Goal: Information Seeking & Learning: Compare options

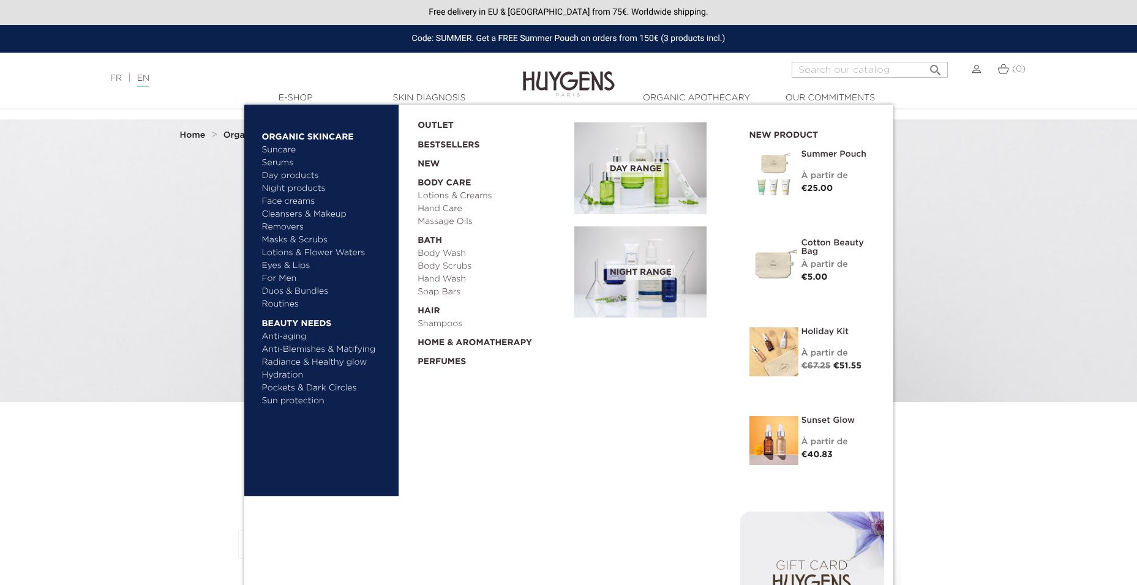
click at [434, 145] on link "Bestsellers" at bounding box center [486, 142] width 137 height 20
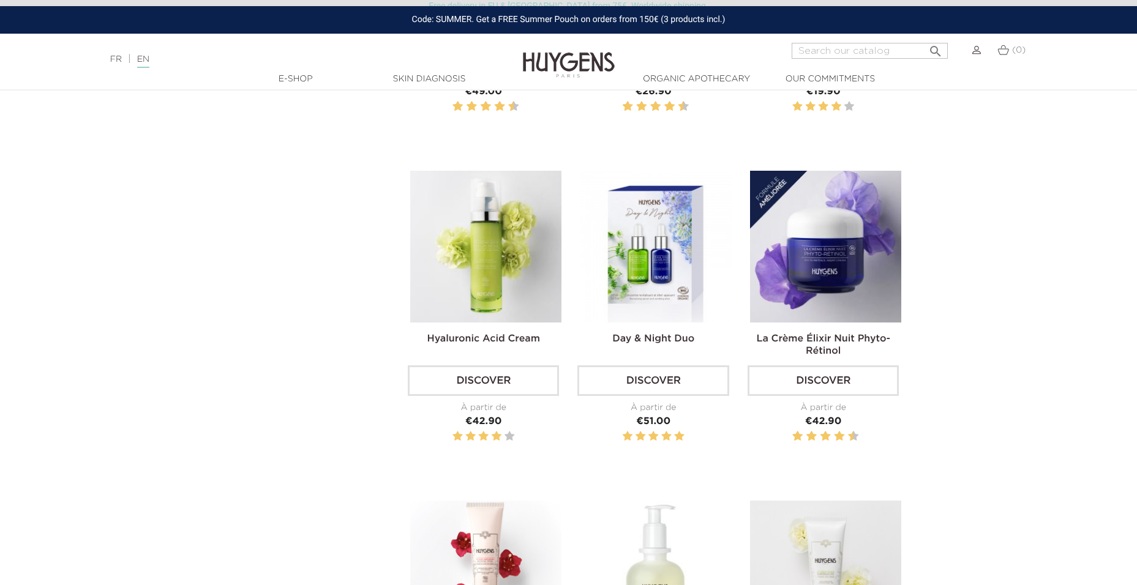
scroll to position [735, 0]
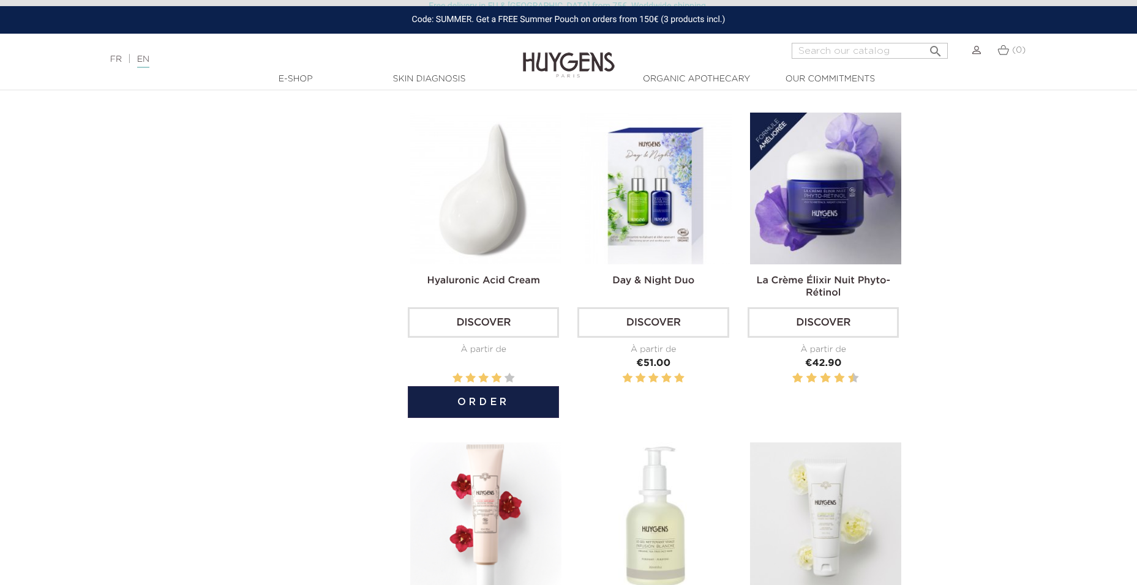
click at [524, 222] on img at bounding box center [485, 188] width 151 height 151
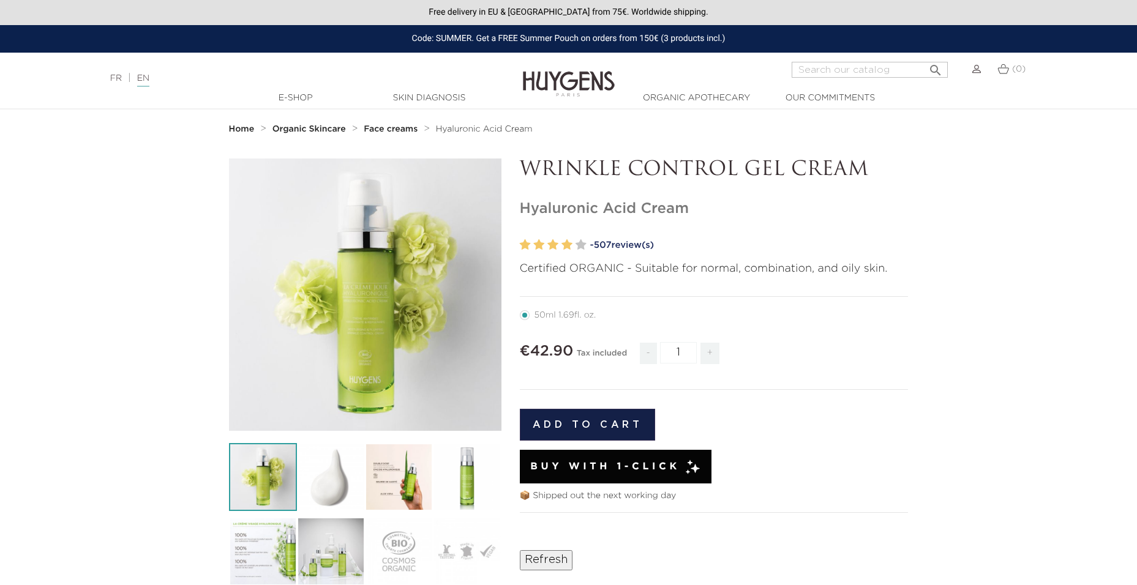
click at [372, 473] on img at bounding box center [399, 477] width 68 height 68
click at [410, 476] on img at bounding box center [399, 477] width 68 height 68
click at [337, 481] on img at bounding box center [331, 477] width 68 height 68
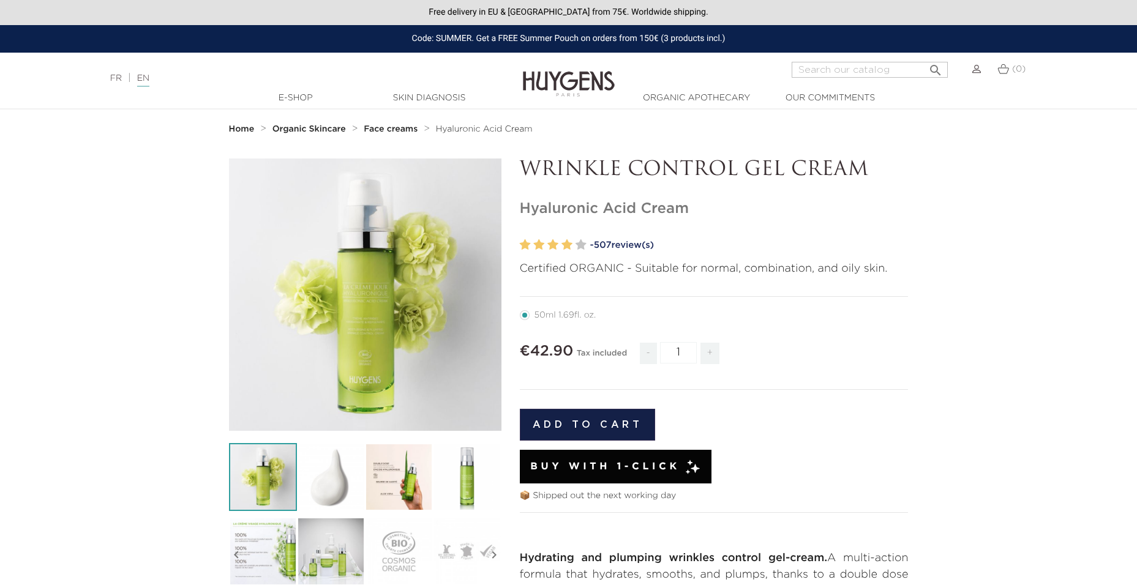
click at [401, 483] on img at bounding box center [399, 477] width 68 height 68
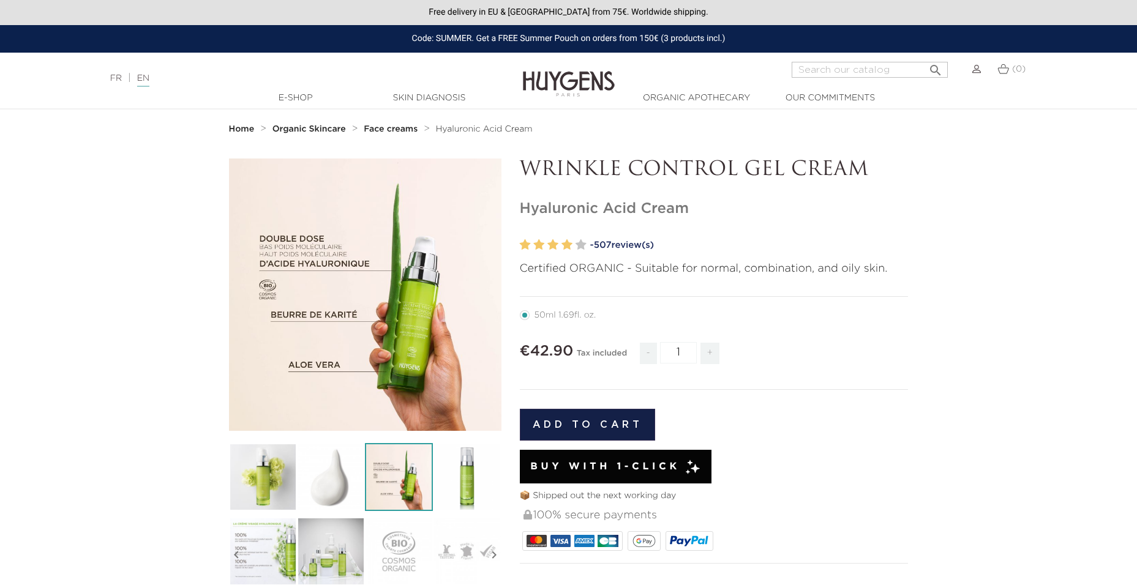
click at [258, 554] on img at bounding box center [263, 551] width 68 height 68
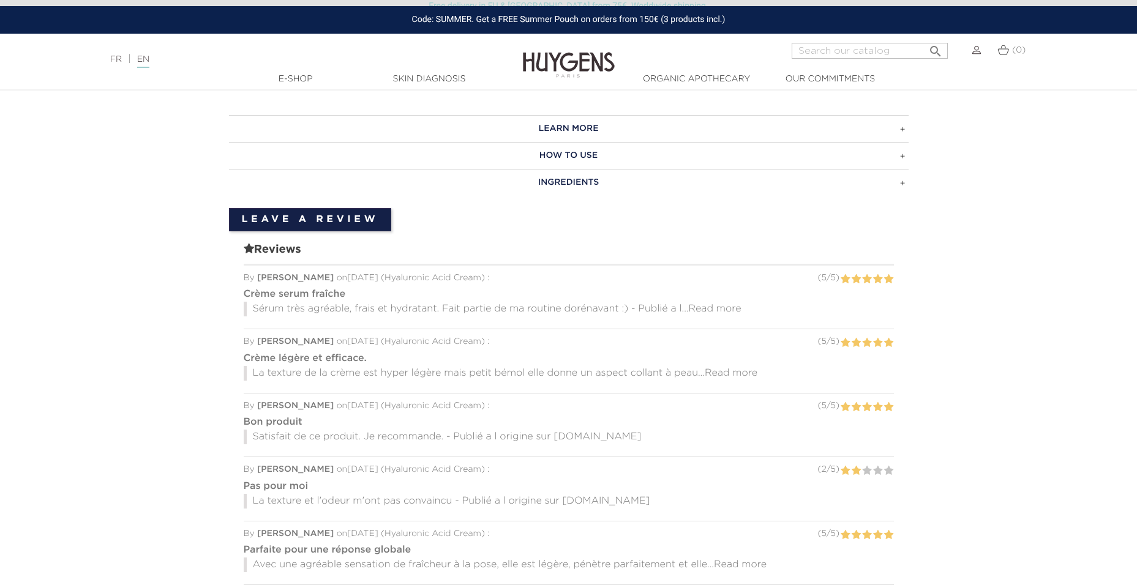
scroll to position [857, 0]
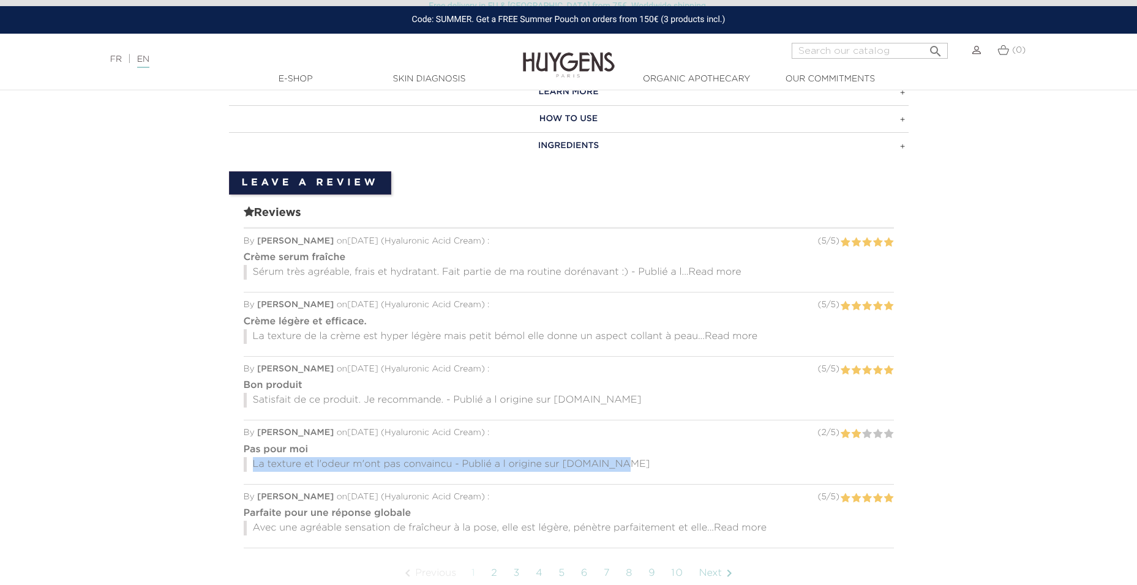
drag, startPoint x: 636, startPoint y: 467, endPoint x: 249, endPoint y: 469, distance: 386.4
click at [249, 469] on p "La texture et l'odeur m'ont pas convaincu - Publié a l origine sur blissim.fr" at bounding box center [569, 464] width 650 height 15
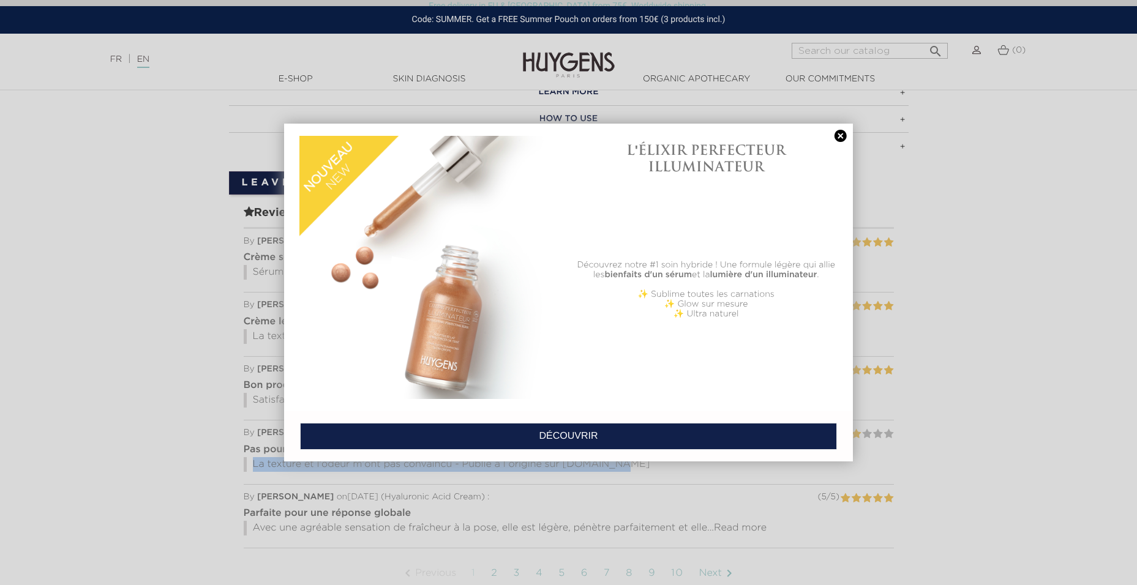
click at [836, 143] on link at bounding box center [840, 136] width 17 height 13
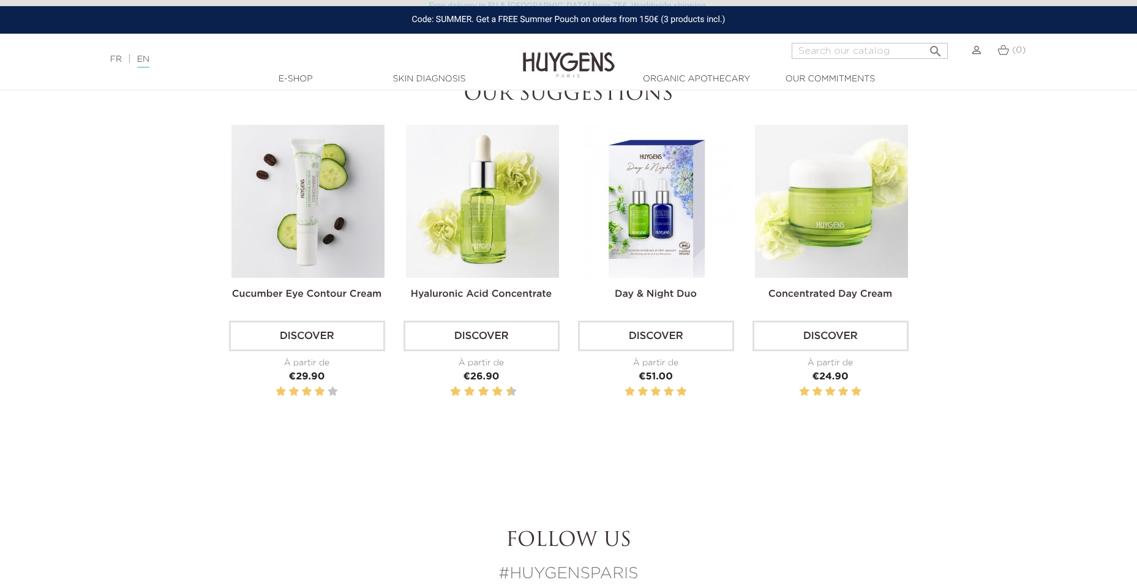
scroll to position [1470, 0]
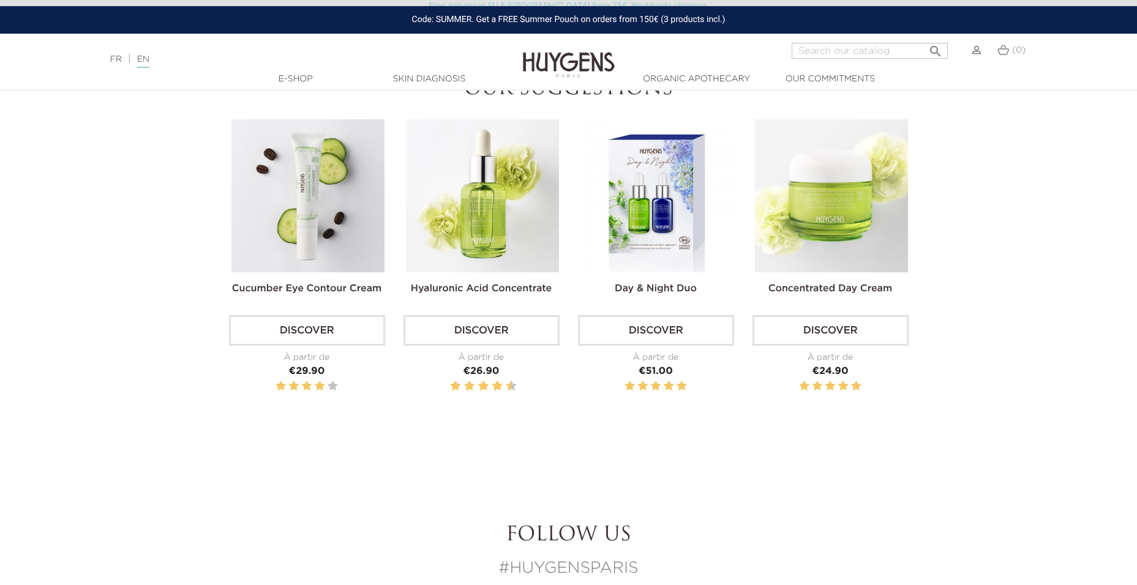
click at [841, 151] on img at bounding box center [831, 195] width 153 height 153
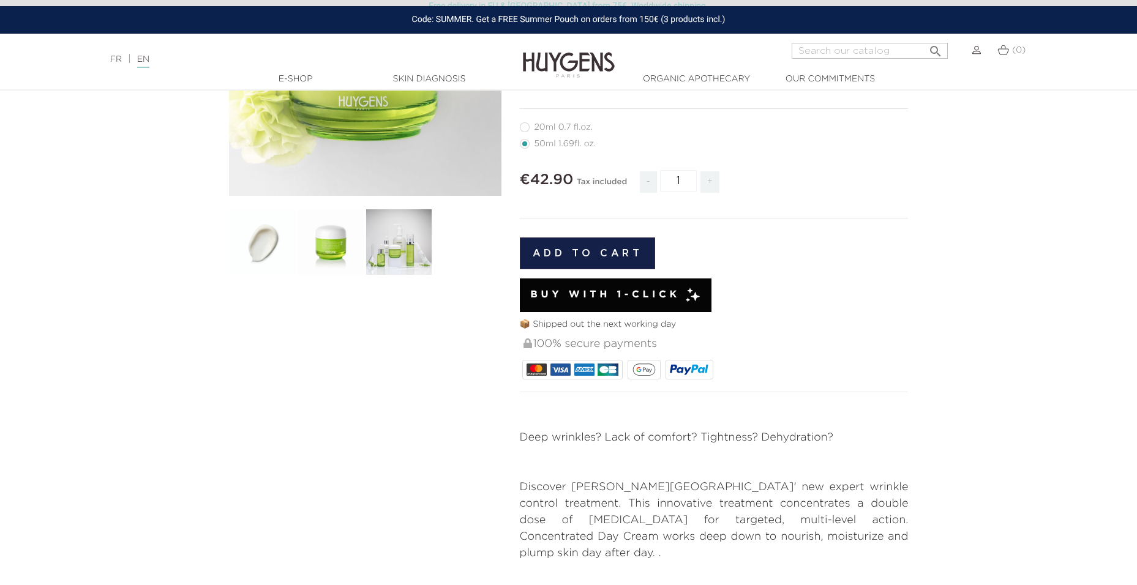
scroll to position [61, 0]
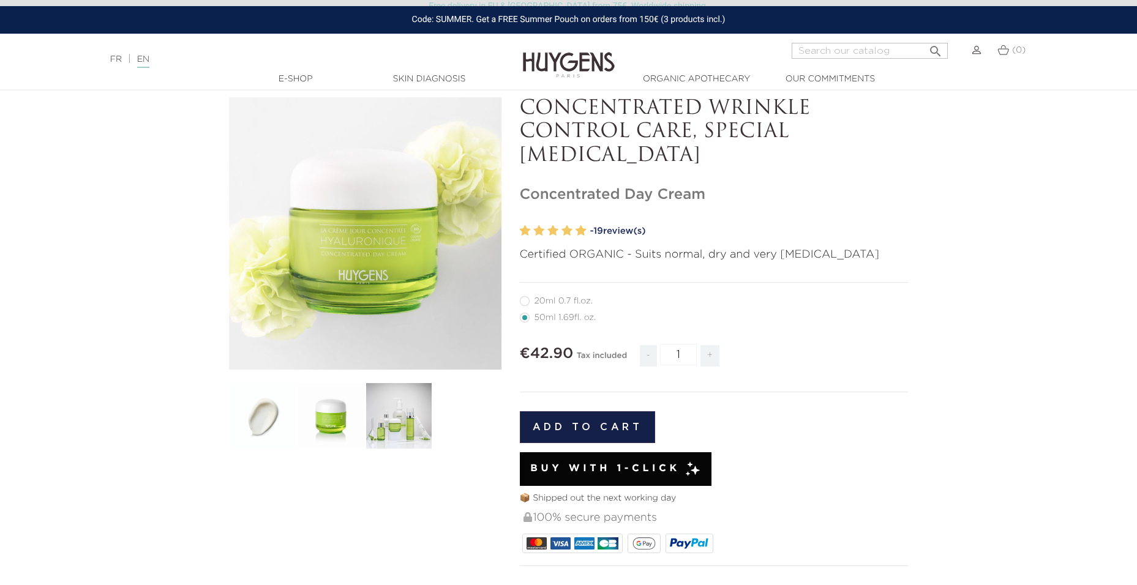
click at [257, 426] on img at bounding box center [263, 416] width 68 height 68
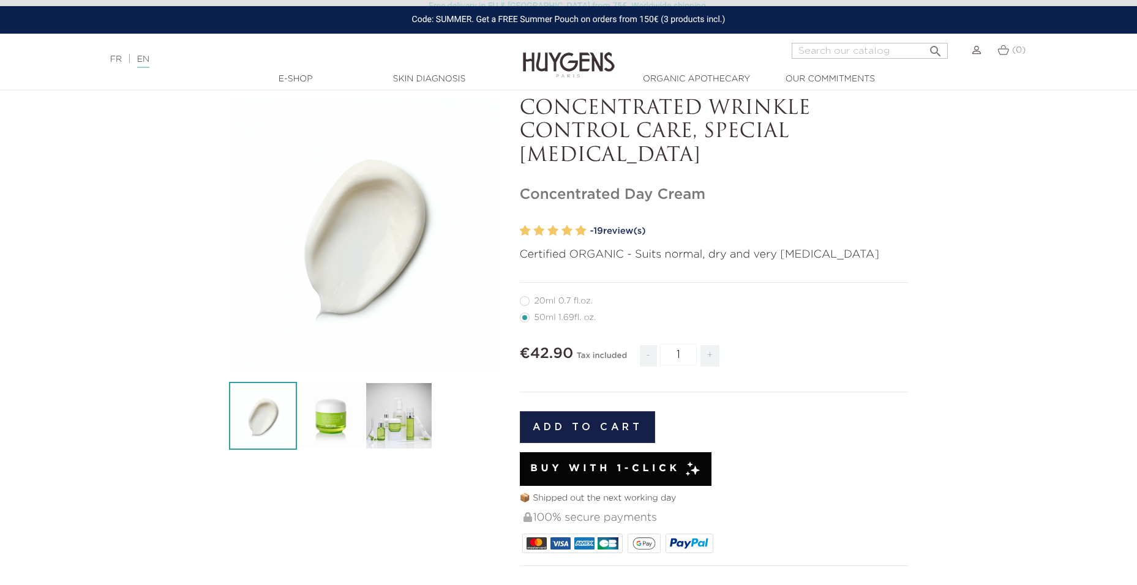
click at [326, 416] on img at bounding box center [331, 416] width 68 height 68
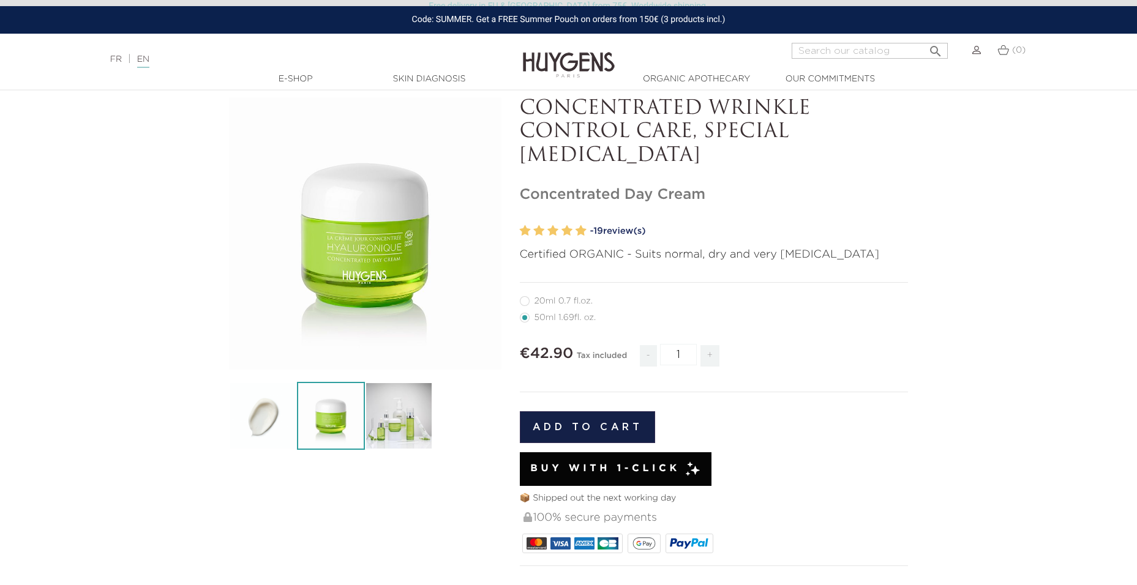
click at [408, 415] on img at bounding box center [399, 416] width 68 height 68
